Goal: Task Accomplishment & Management: Complete application form

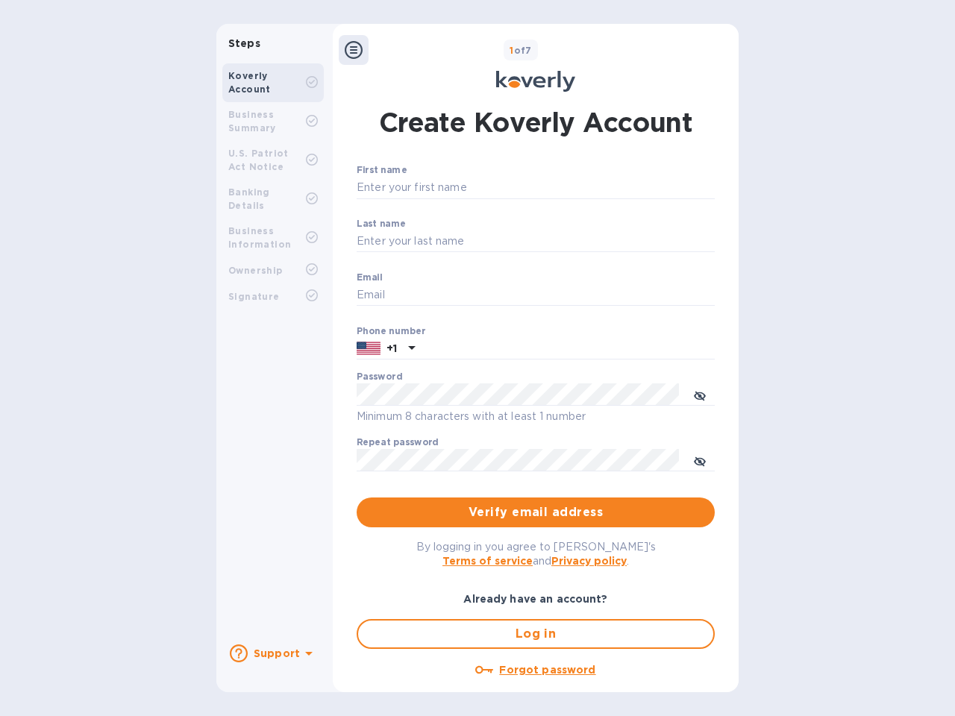
click at [272, 654] on b "Support" at bounding box center [277, 654] width 46 height 12
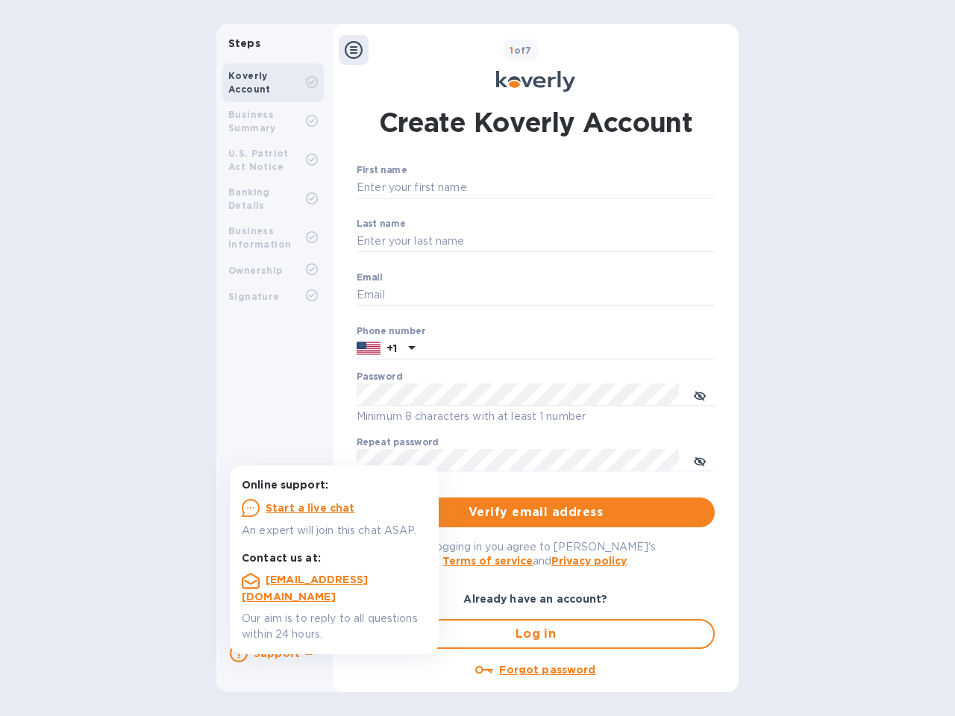
click at [239, 654] on icon at bounding box center [239, 654] width 18 height 18
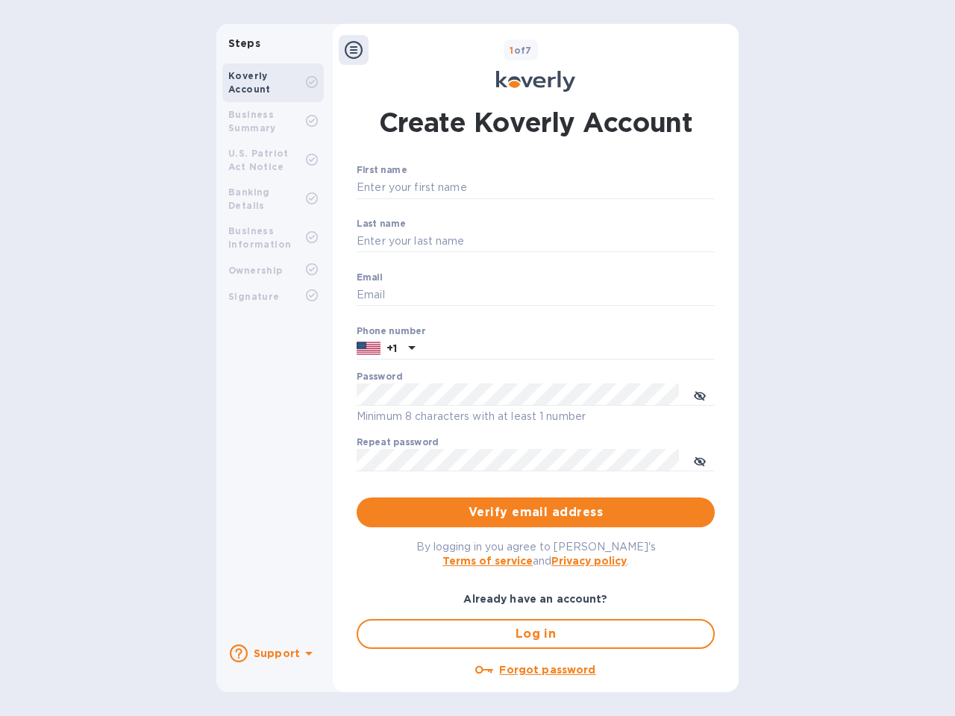
click at [307, 655] on icon at bounding box center [308, 654] width 7 height 4
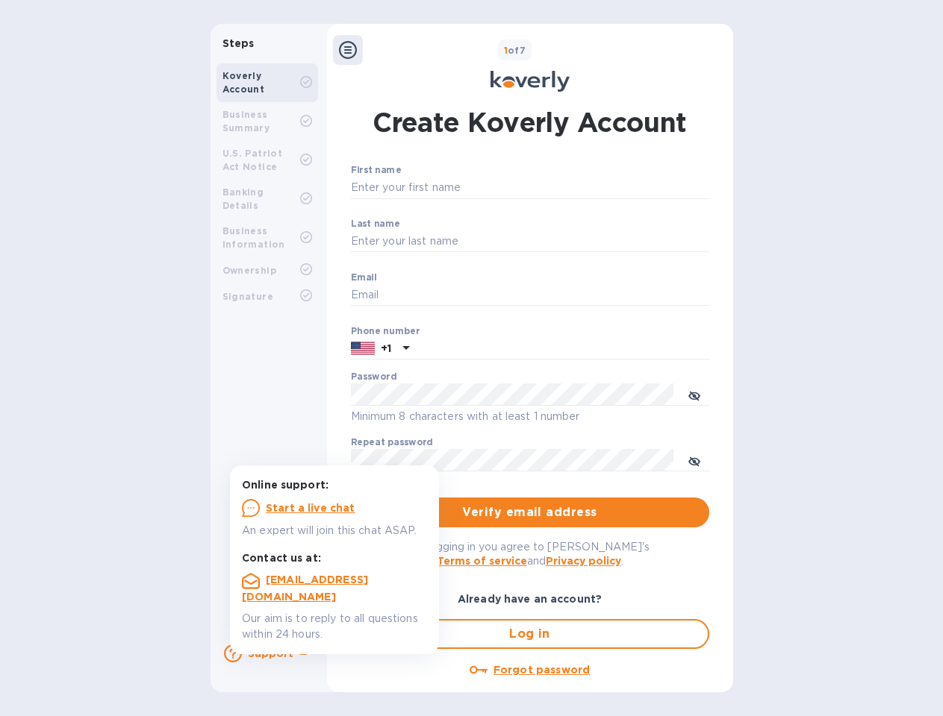
click at [354, 50] on icon at bounding box center [348, 50] width 18 height 18
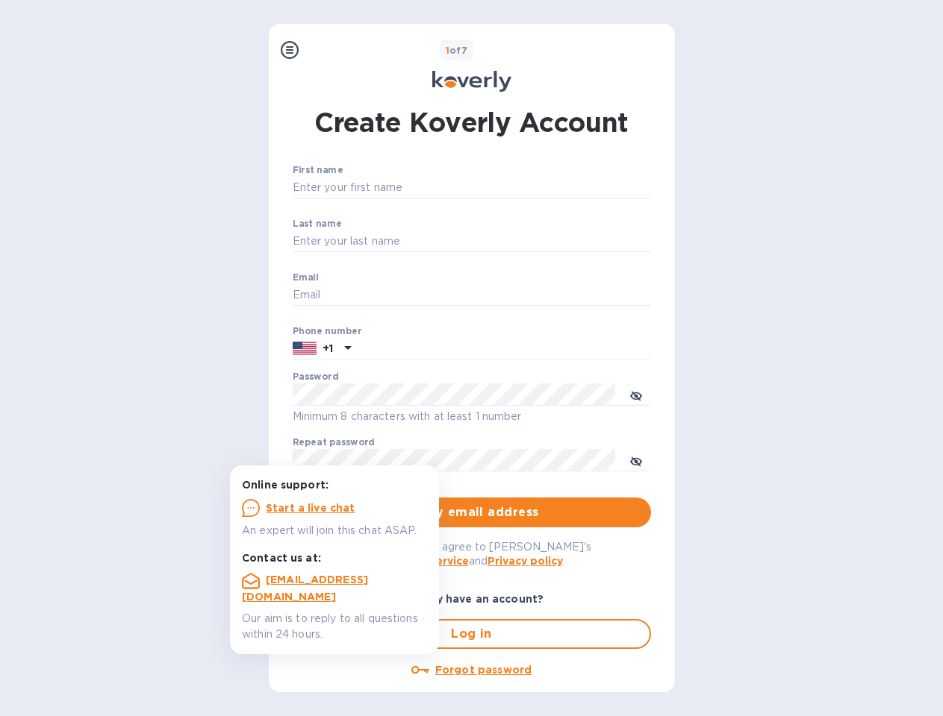
click at [533, 188] on input "First name" at bounding box center [472, 188] width 358 height 22
click at [533, 242] on input "Last name" at bounding box center [472, 242] width 358 height 22
click at [533, 296] on input "Email" at bounding box center [472, 295] width 358 height 22
click at [533, 349] on input "text" at bounding box center [504, 349] width 294 height 22
click at [386, 349] on input "text" at bounding box center [504, 349] width 294 height 22
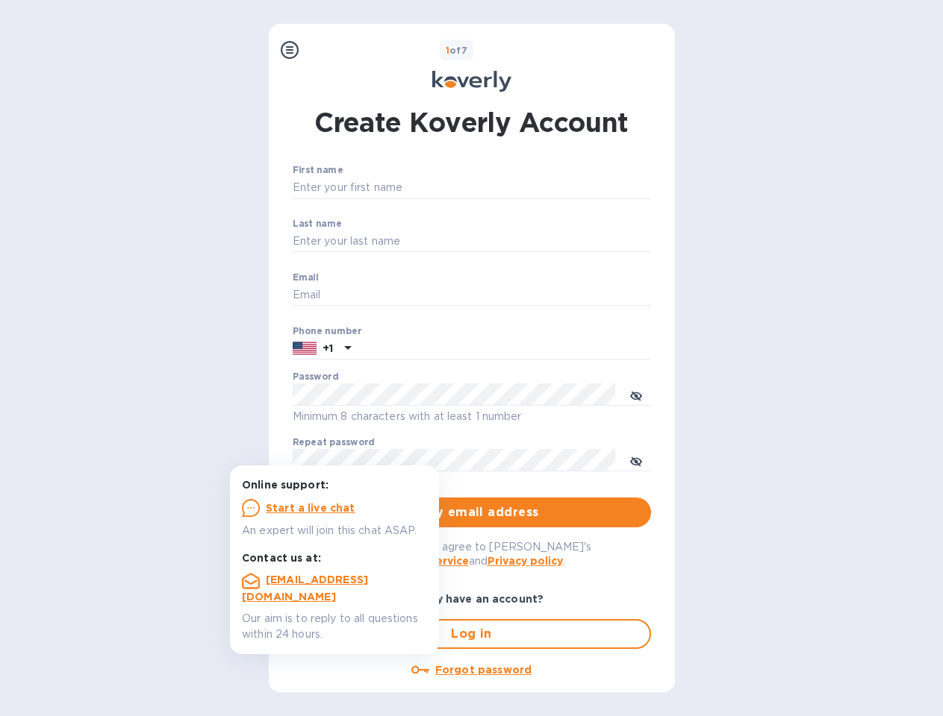
click at [410, 349] on input "text" at bounding box center [504, 349] width 294 height 22
